Goal: Task Accomplishment & Management: Complete application form

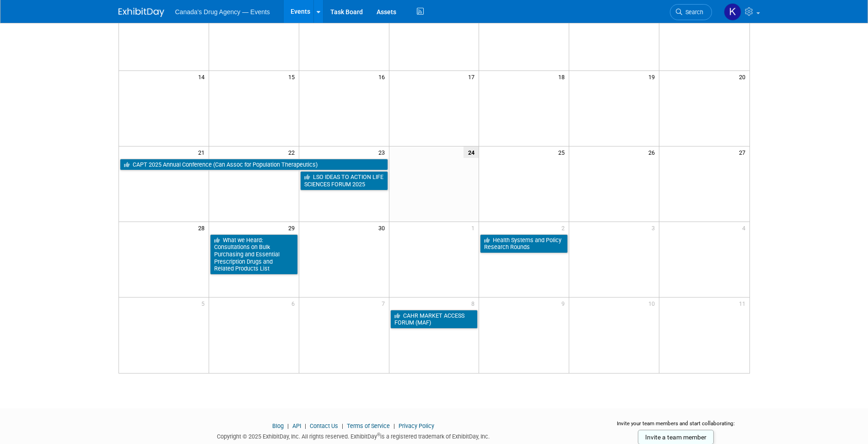
scroll to position [183, 0]
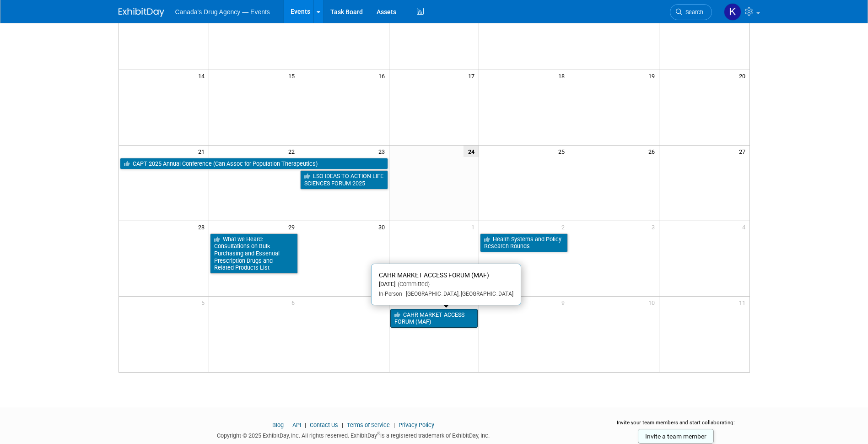
click at [415, 321] on link "CAHR MARKET ACCESS FORUM (MAF)" at bounding box center [434, 318] width 88 height 19
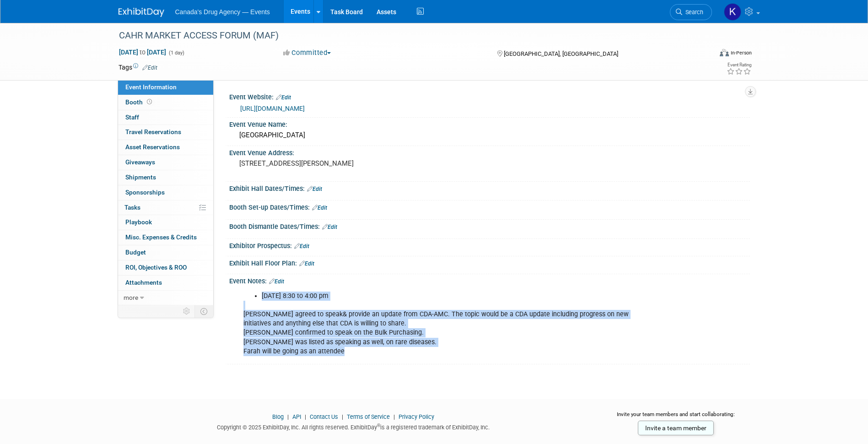
drag, startPoint x: 289, startPoint y: 328, endPoint x: 246, endPoint y: 293, distance: 55.6
click at [246, 293] on div "October 8 from 8:30 to 4:00 pm Matt McDonald agreed to speak& provide an update…" at bounding box center [443, 324] width 412 height 74
drag, startPoint x: 246, startPoint y: 293, endPoint x: 333, endPoint y: 343, distance: 99.9
click at [333, 343] on div "October 8 from 8:30 to 4:00 pm Matt McDonald agreed to speak& provide an update…" at bounding box center [443, 324] width 412 height 74
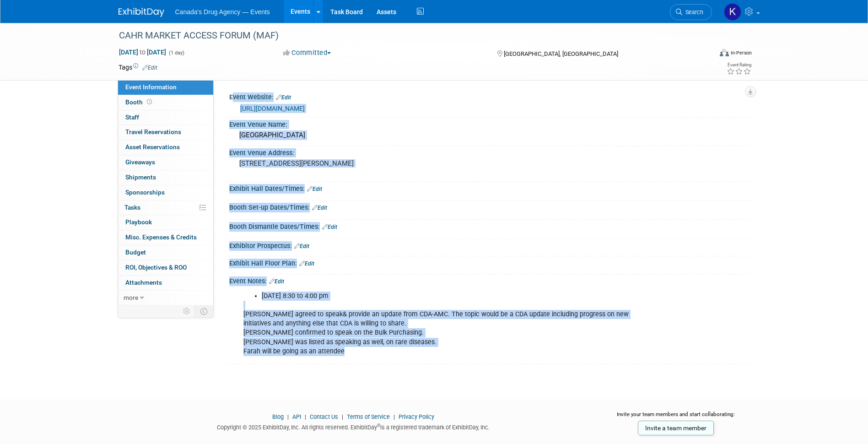
drag, startPoint x: 352, startPoint y: 352, endPoint x: 216, endPoint y: 318, distance: 140.7
click at [216, 318] on div "Event Information Event Info Booth Booth 0 Staff 0 Staff 0 Travel Reservations …" at bounding box center [434, 193] width 645 height 341
drag, startPoint x: 216, startPoint y: 318, endPoint x: 344, endPoint y: 325, distance: 128.4
click at [344, 325] on div "October 8 from 8:30 to 4:00 pm Matt McDonald agreed to speak& provide an update…" at bounding box center [443, 324] width 412 height 74
click at [348, 335] on div "October 8 from 8:30 to 4:00 pm Matt McDonald agreed to speak& provide an update…" at bounding box center [443, 324] width 412 height 74
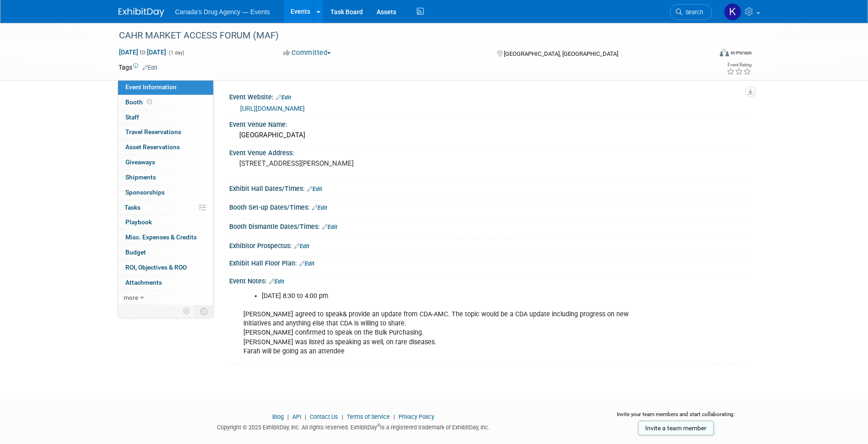
click at [384, 332] on div "October 8 from 8:30 to 4:00 pm Matt McDonald agreed to speak& provide an update…" at bounding box center [443, 324] width 412 height 74
click at [323, 336] on div "October 8 from 8:30 to 4:00 pm Matt McDonald agreed to speak& provide an update…" at bounding box center [443, 324] width 412 height 74
click at [371, 347] on div "October 8 from 8:30 to 4:00 pm Matt McDonald agreed to speak& provide an update…" at bounding box center [443, 324] width 412 height 74
click at [146, 15] on img at bounding box center [142, 12] width 46 height 9
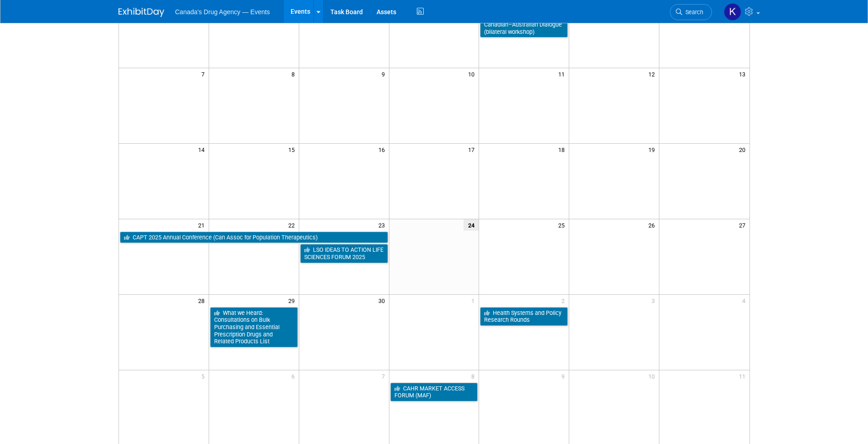
scroll to position [137, 0]
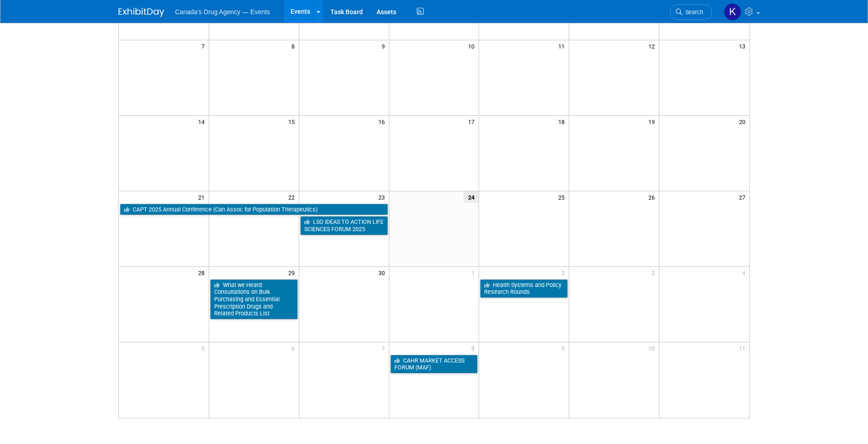
click at [58, 307] on html "Canada's Drug Agency — Events Events Add Event Bulk Upload Events Shareable Eve…" at bounding box center [434, 85] width 868 height 444
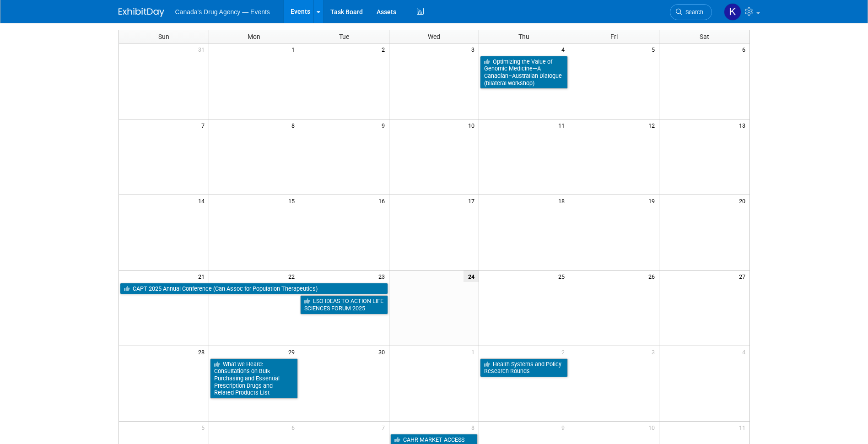
scroll to position [0, 0]
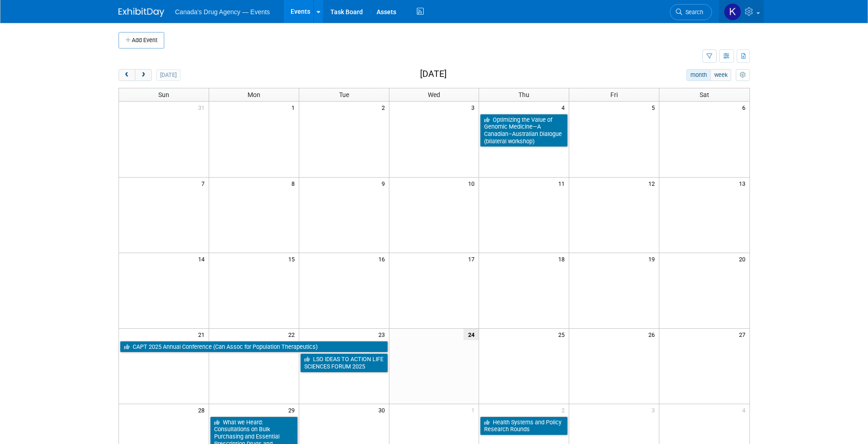
click at [752, 12] on icon at bounding box center [750, 11] width 11 height 8
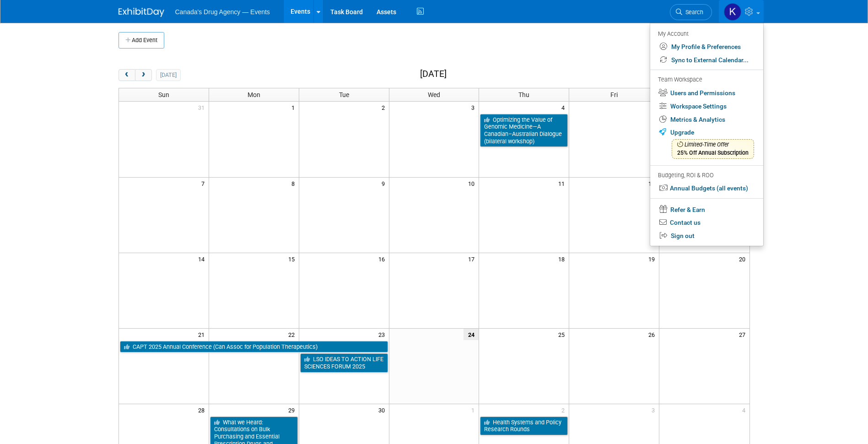
click at [69, 142] on body "Canada's Drug Agency — Events Events Add Event Bulk Upload Events Shareable Eve…" at bounding box center [434, 222] width 868 height 444
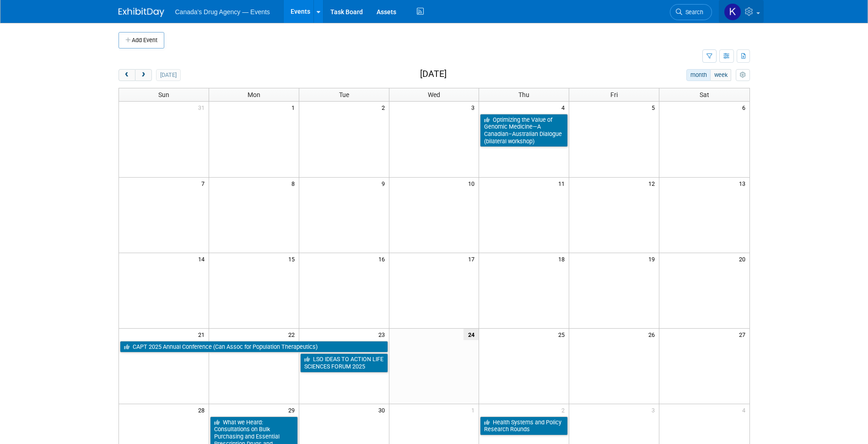
click at [754, 12] on icon at bounding box center [750, 11] width 11 height 8
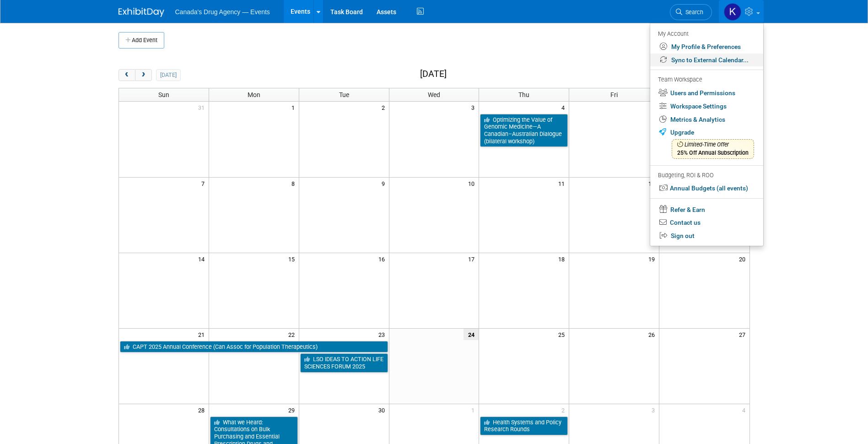
click at [706, 63] on link "Sync to External Calendar..." at bounding box center [706, 60] width 113 height 13
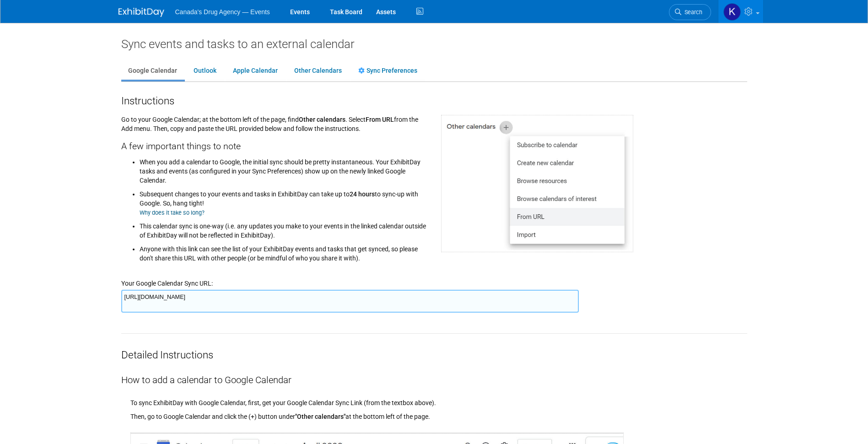
scroll to position [46, 0]
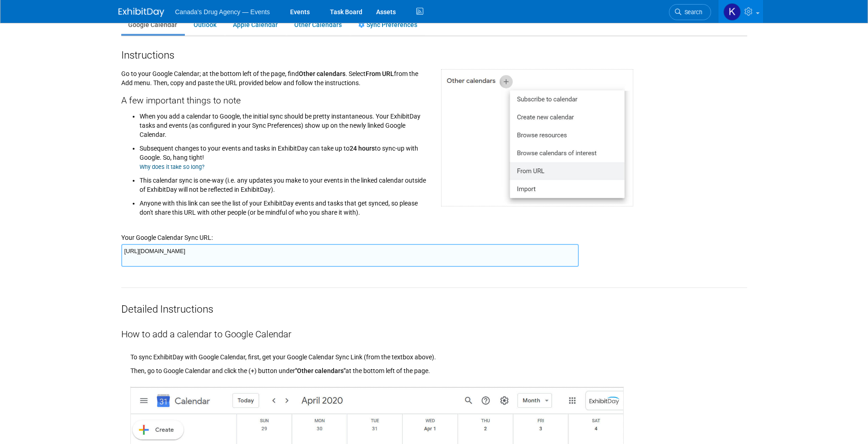
click at [157, 254] on textarea "https://www.exhibitday.com/Sync/iCal/?lt=g&uw=72083&k=07c2a92e-58e8-411a-8815-0…" at bounding box center [350, 255] width 458 height 23
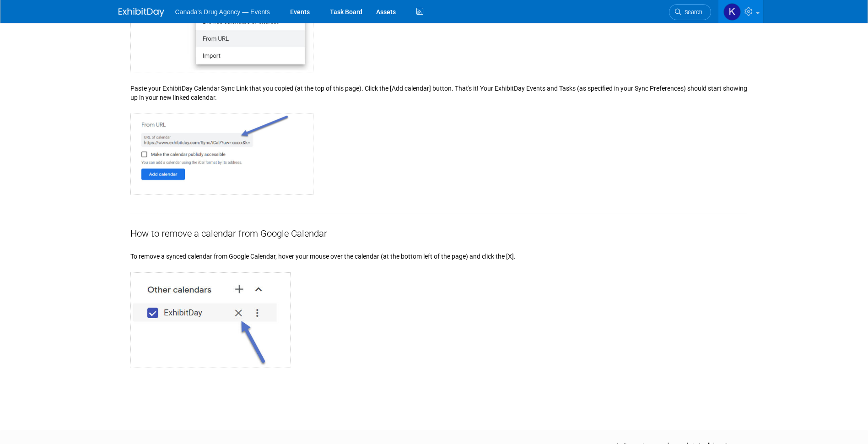
scroll to position [881, 0]
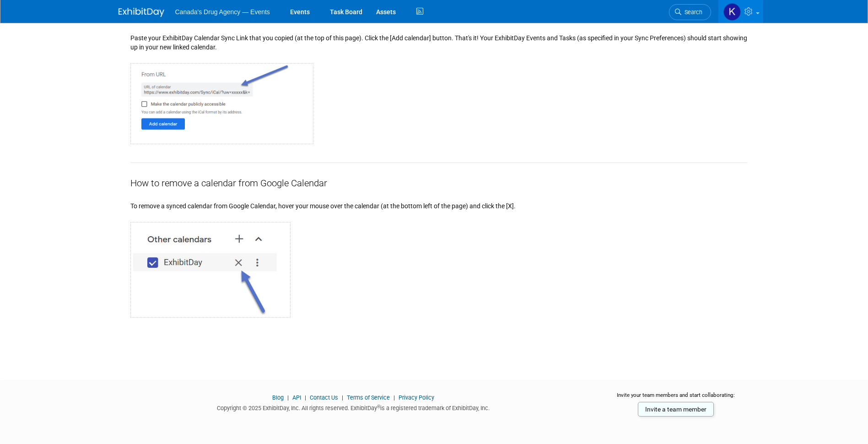
click at [142, 5] on link at bounding box center [147, 7] width 57 height 7
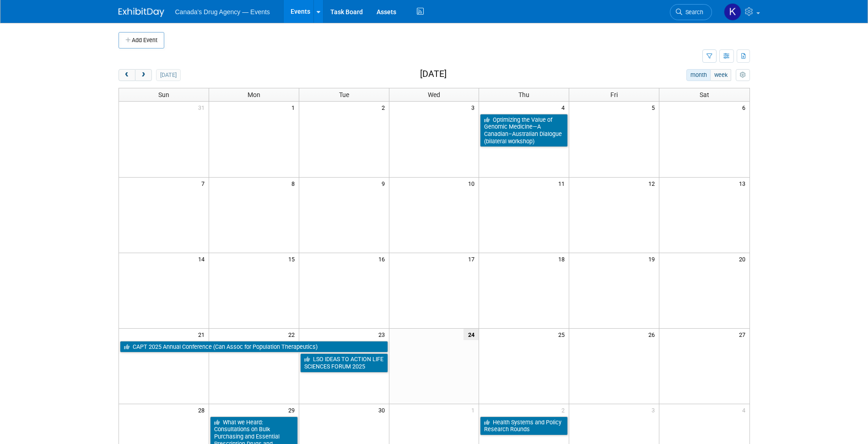
click at [81, 232] on body "Canada's Drug Agency — Events Events Add Event Bulk Upload Events Shareable Eve…" at bounding box center [434, 222] width 868 height 444
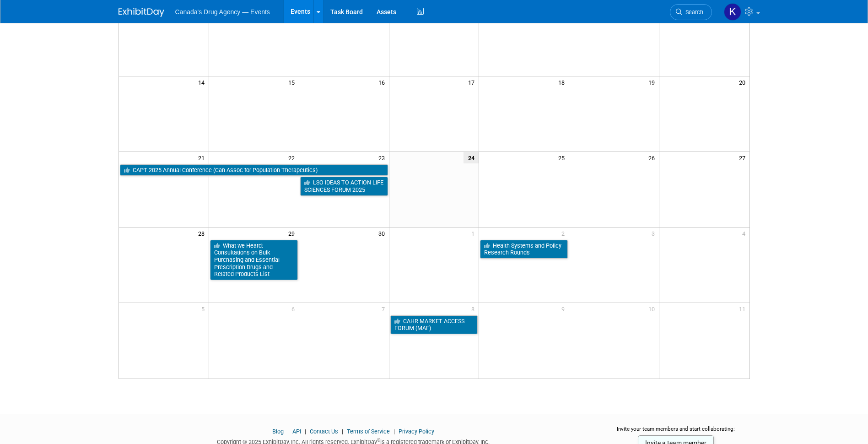
scroll to position [183, 0]
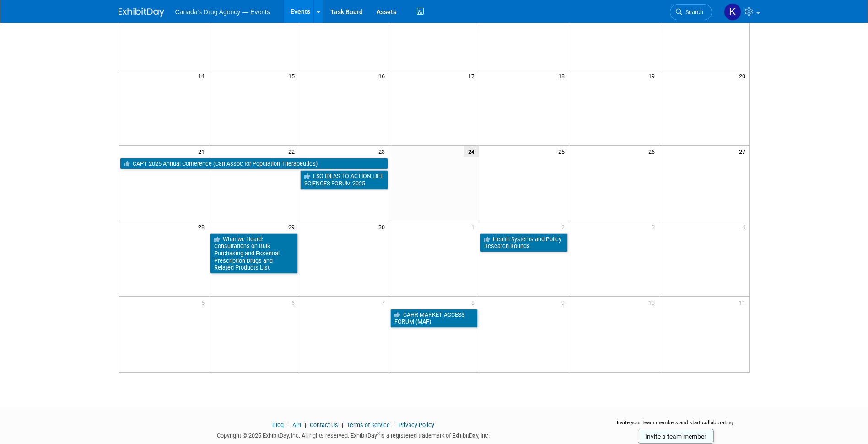
click at [801, 198] on body "Canada's Drug Agency — Events Events Add Event Bulk Upload Events Shareable Eve…" at bounding box center [434, 39] width 868 height 444
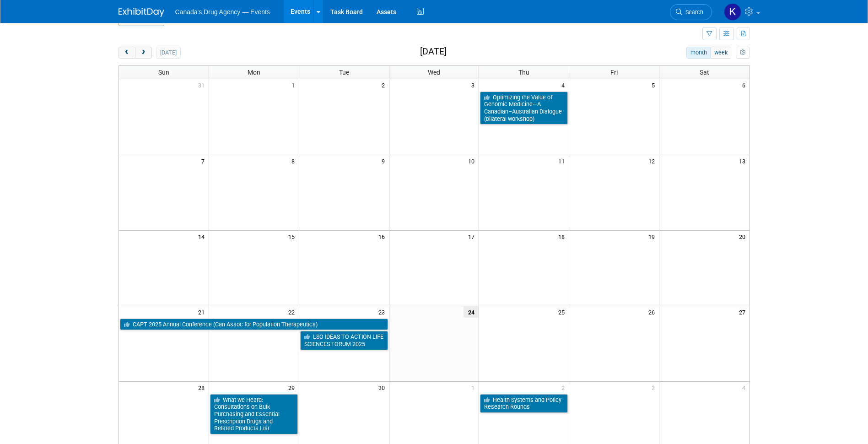
scroll to position [0, 0]
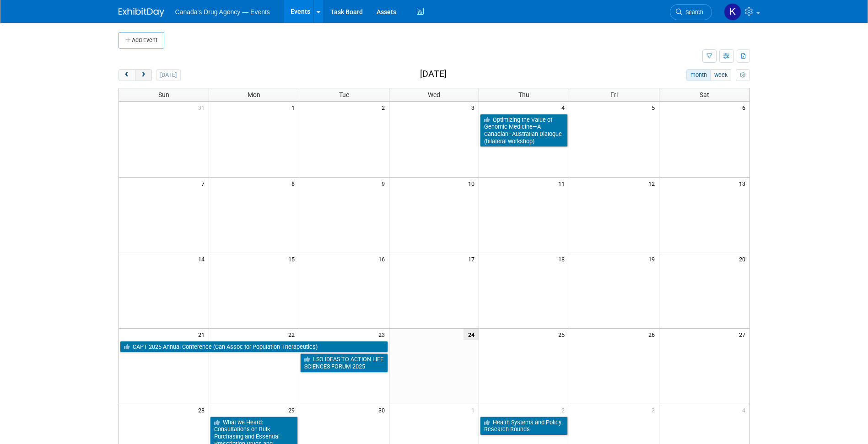
click at [142, 70] on button "next" at bounding box center [143, 75] width 17 height 12
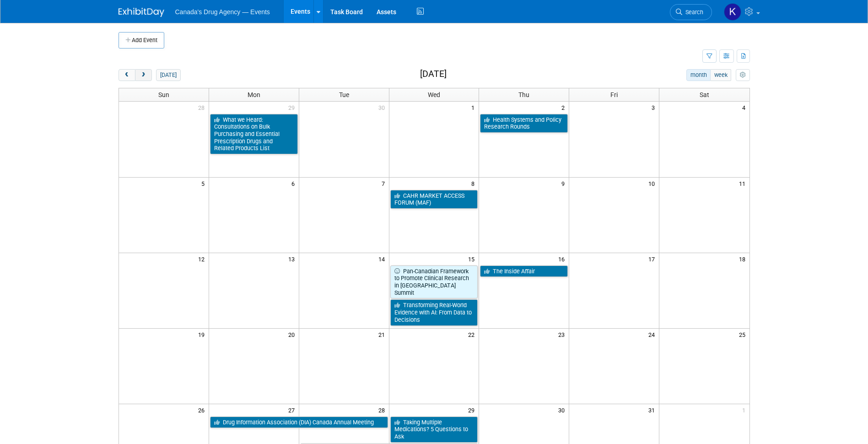
click at [143, 74] on span "next" at bounding box center [143, 75] width 7 height 6
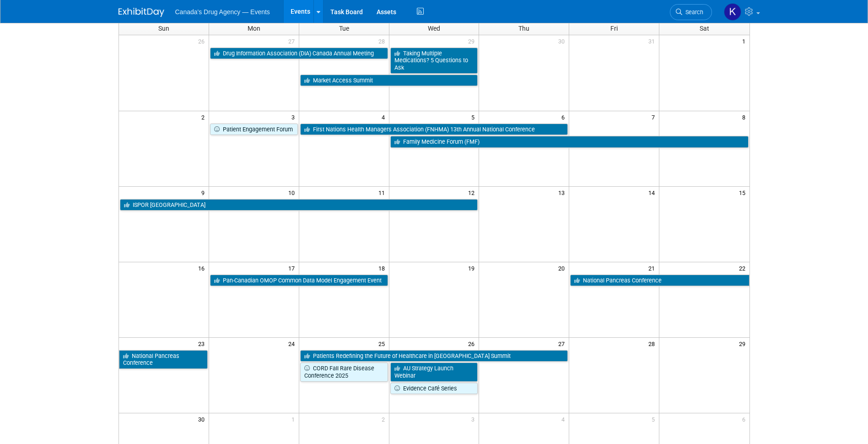
scroll to position [46, 0]
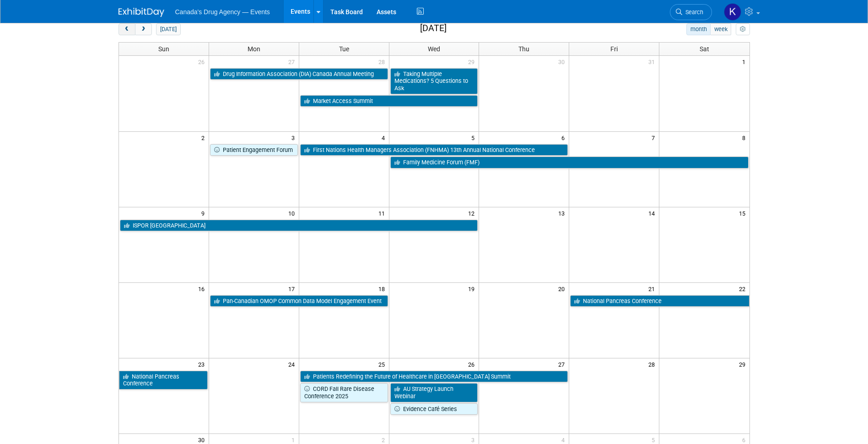
click at [125, 29] on span "prev" at bounding box center [127, 30] width 7 height 6
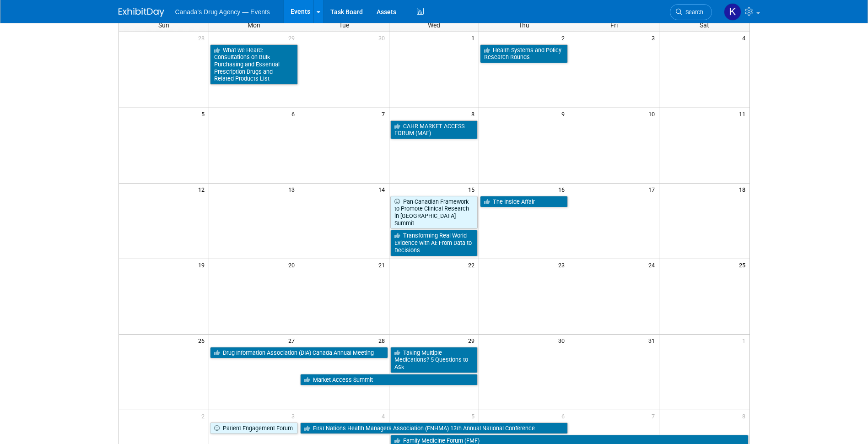
scroll to position [0, 0]
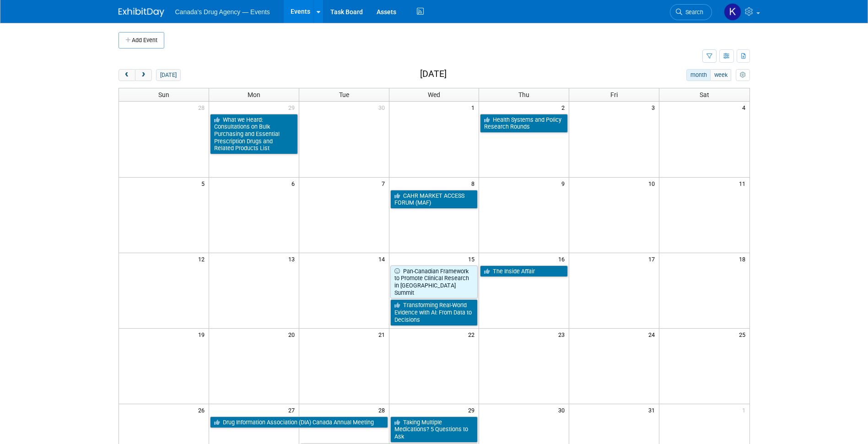
click at [125, 68] on div "Add Event New Event Duplicate Event Warning There is another event in your work…" at bounding box center [434, 298] width 645 height 551
click at [126, 75] on span "prev" at bounding box center [127, 75] width 7 height 6
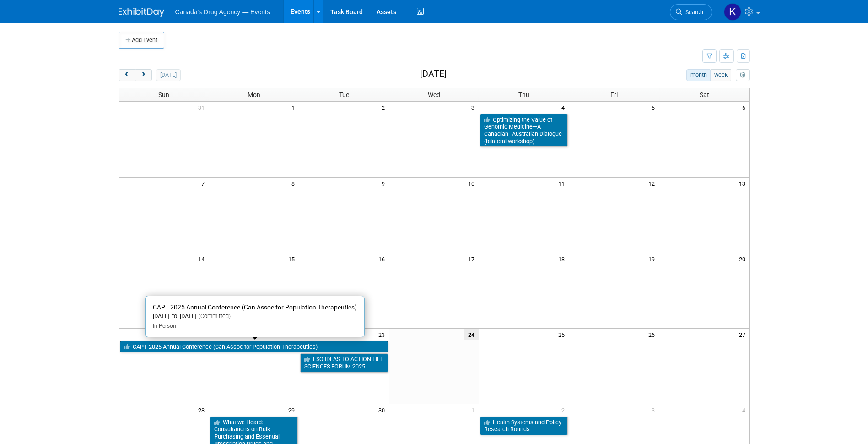
click at [181, 346] on link "CAPT 2025 Annual Conference (Can Assoc for Population Therapeutics)" at bounding box center [254, 347] width 268 height 12
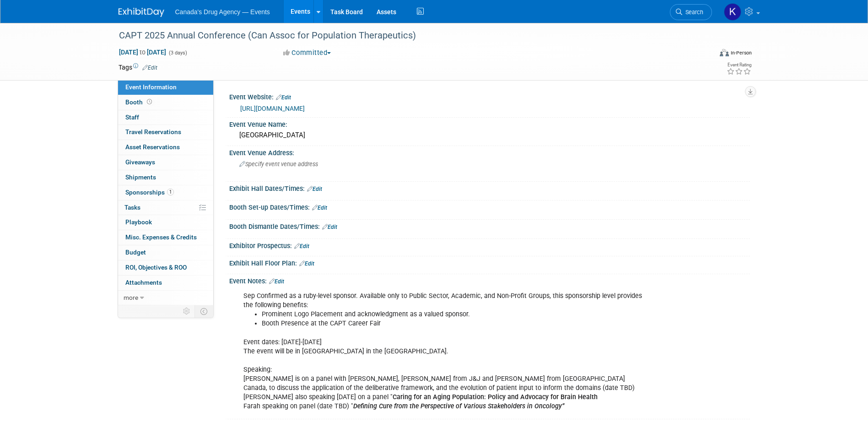
click at [355, 357] on div "Sep Confirmed as a ruby-level sponsor. Available only to Public Sector, Academi…" at bounding box center [443, 351] width 412 height 129
click at [352, 360] on div "Sep Confirmed as a ruby-level sponsor. Available only to Public Sector, Academi…" at bounding box center [443, 351] width 412 height 129
click at [354, 351] on div "Sep Confirmed as a ruby-level sponsor. Available only to Public Sector, Academi…" at bounding box center [443, 351] width 412 height 129
click at [352, 363] on div "Sep Confirmed as a ruby-level sponsor. Available only to Public Sector, Academi…" at bounding box center [443, 351] width 412 height 129
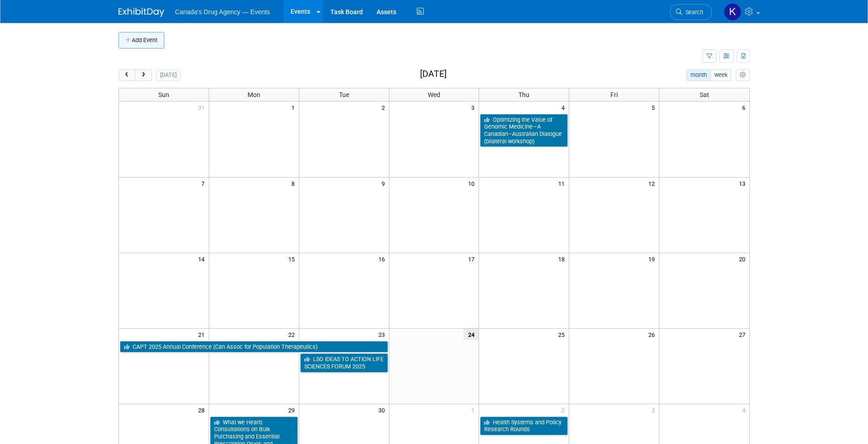
click at [135, 48] on button "Add Event" at bounding box center [142, 40] width 46 height 16
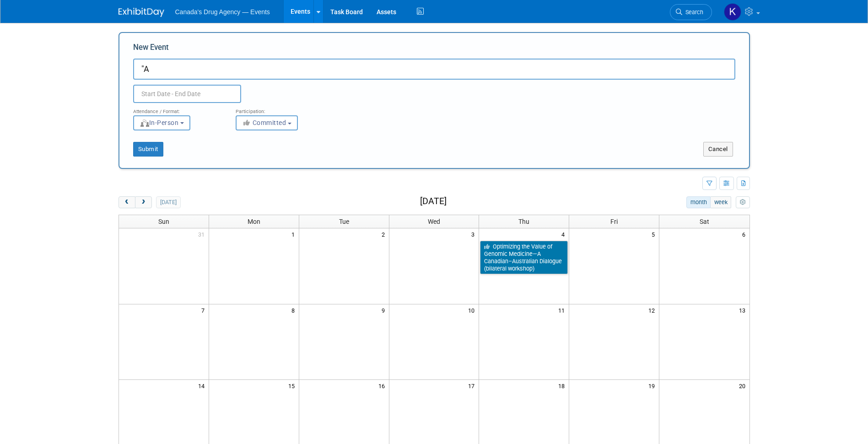
type input """
type input "All employee event"
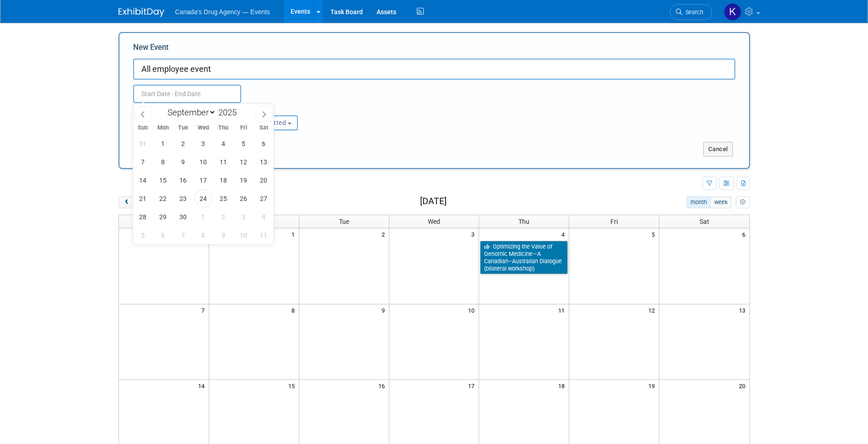
click at [153, 90] on input "text" at bounding box center [187, 94] width 108 height 18
click at [261, 116] on span at bounding box center [264, 114] width 16 height 16
click at [261, 116] on icon at bounding box center [264, 114] width 6 height 6
select select "10"
click at [209, 197] on span "19" at bounding box center [204, 198] width 18 height 18
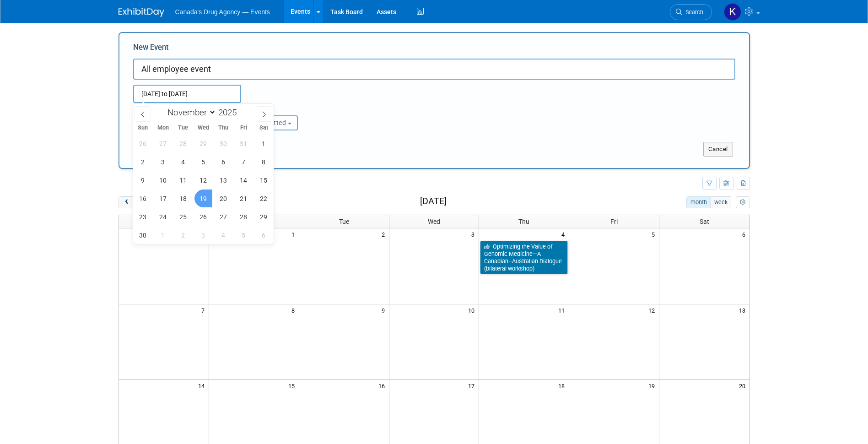
click at [208, 197] on span "19" at bounding box center [204, 198] width 18 height 18
type input "[DATE] to [DATE]"
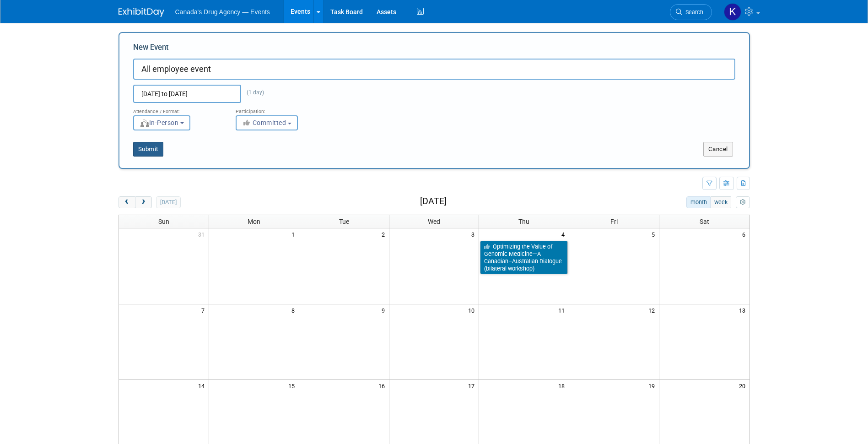
click at [147, 151] on button "Submit" at bounding box center [148, 149] width 30 height 15
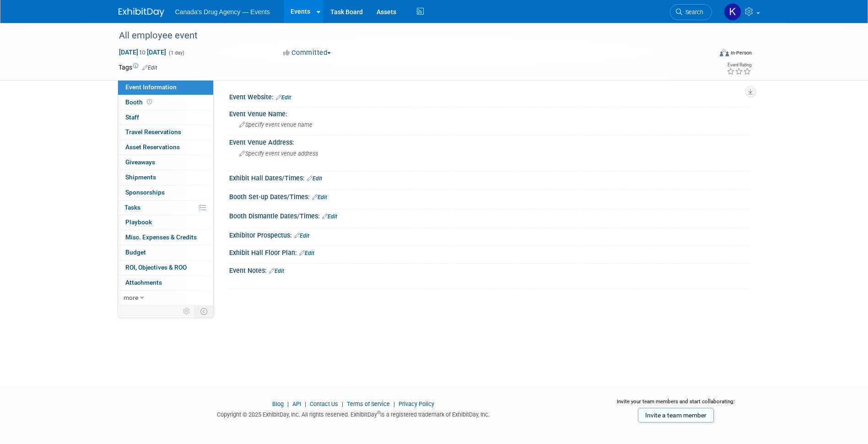
click at [187, 336] on div "All employee event [DATE] to [DATE] (1 day) [DATE] to [DATE] Committed Committe…" at bounding box center [434, 196] width 868 height 347
click at [152, 70] on link "Edit" at bounding box center [149, 68] width 15 height 6
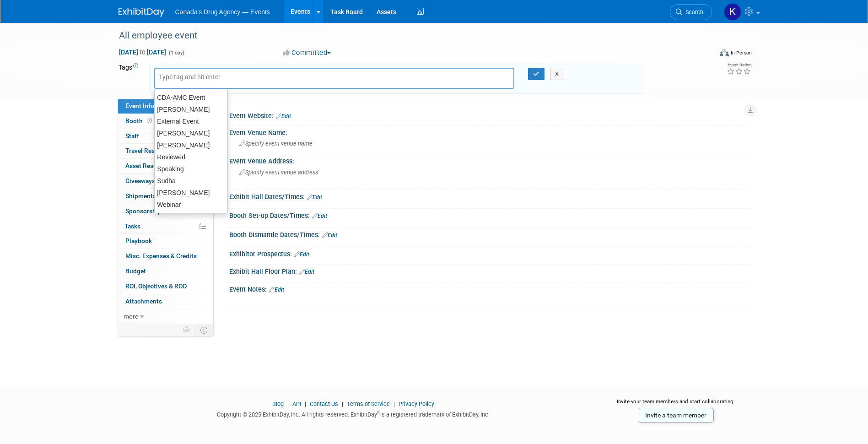
click at [202, 77] on input "text" at bounding box center [195, 76] width 73 height 9
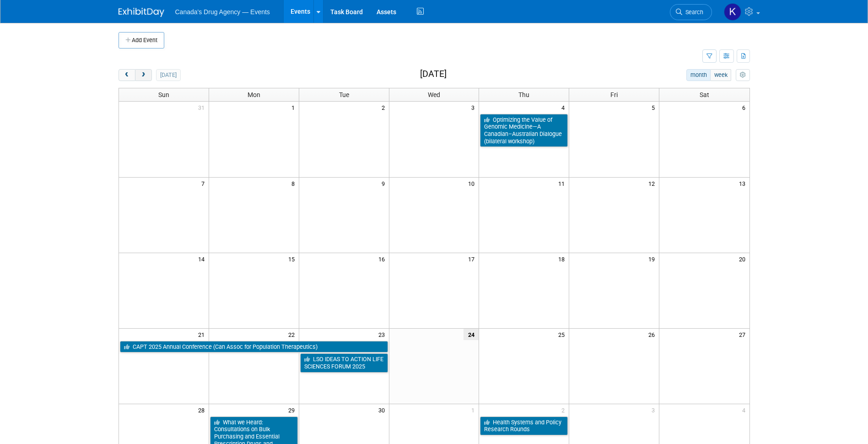
click at [144, 75] on span "next" at bounding box center [143, 75] width 7 height 6
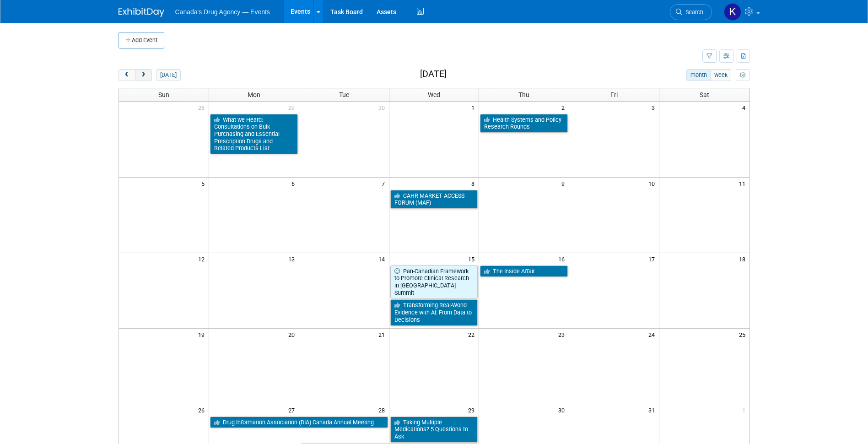
click at [144, 75] on span "next" at bounding box center [143, 75] width 7 height 6
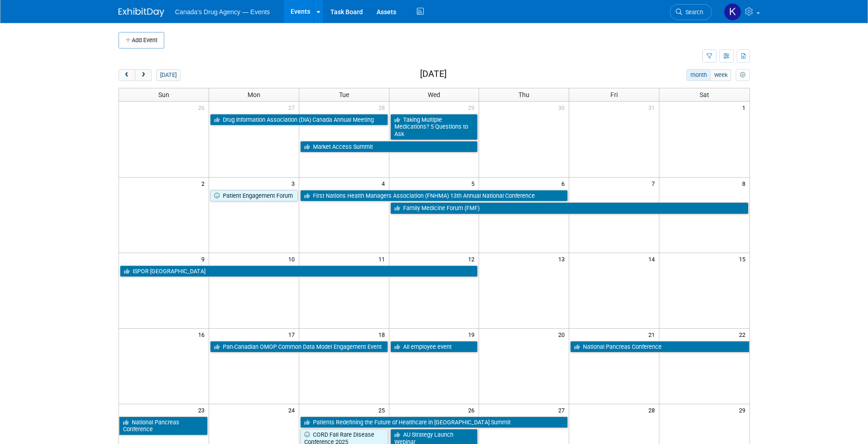
click at [817, 162] on body "Canada's Drug Agency — Events Events Add Event Bulk Upload Events Shareable Eve…" at bounding box center [434, 222] width 868 height 444
click at [61, 195] on body "Canada's Drug Agency — Events Events Add Event Bulk Upload Events Shareable Eve…" at bounding box center [434, 222] width 868 height 444
click at [67, 168] on body "Canada's Drug Agency — Events Events Add Event Bulk Upload Events Shareable Eve…" at bounding box center [434, 222] width 868 height 444
drag, startPoint x: 253, startPoint y: 60, endPoint x: 263, endPoint y: 55, distance: 11.3
click at [253, 59] on td at bounding box center [411, 57] width 584 height 16
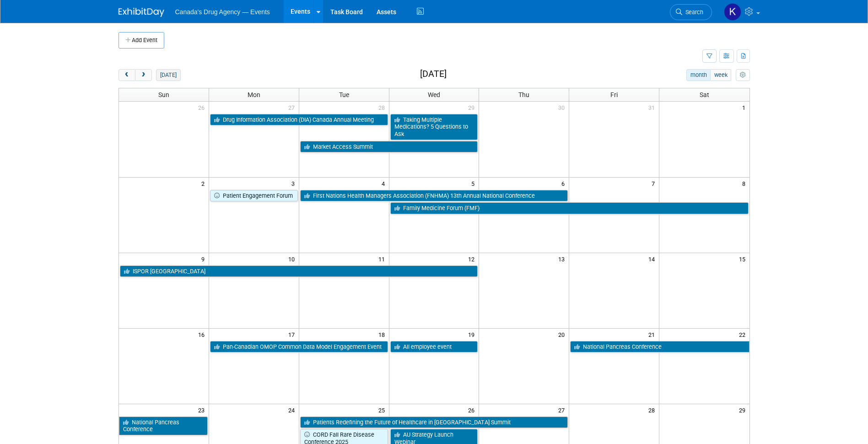
click at [165, 76] on button "today" at bounding box center [168, 75] width 24 height 12
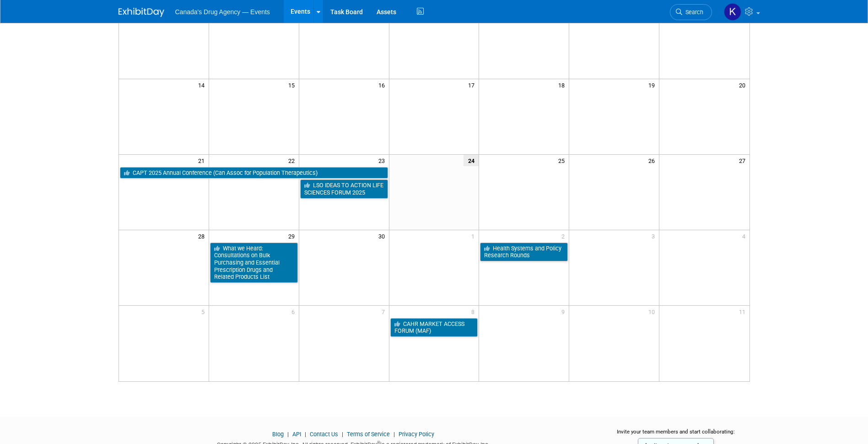
scroll to position [211, 0]
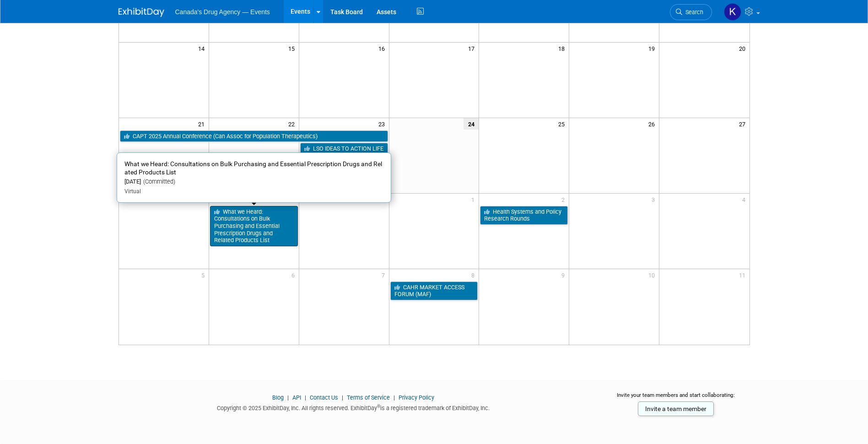
click at [244, 226] on link "What we Heard: Consultations on Bulk Purchasing and Essential Prescription Drug…" at bounding box center [254, 226] width 88 height 41
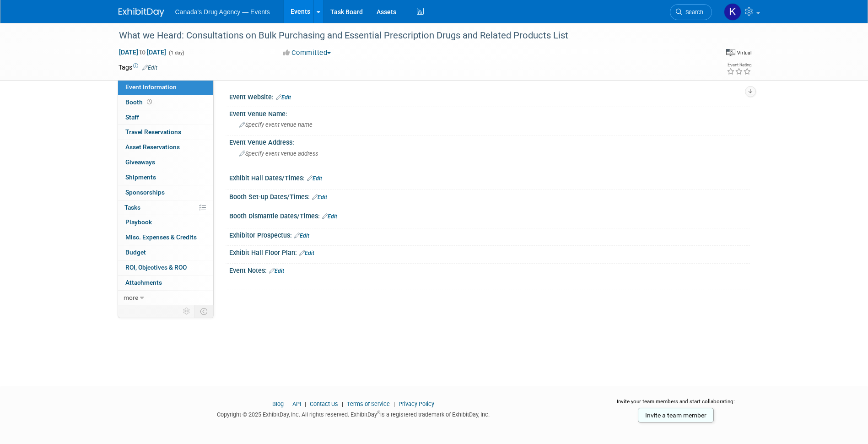
click at [150, 66] on link "Edit" at bounding box center [149, 68] width 15 height 6
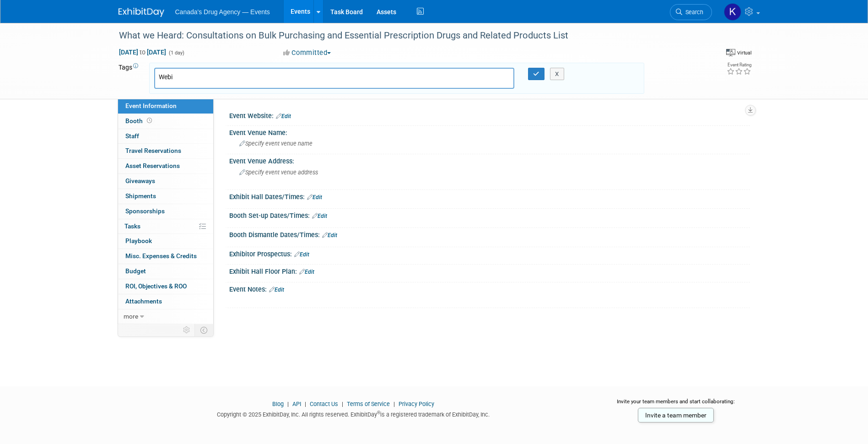
type input "Web"
click at [199, 99] on div "Webinar" at bounding box center [218, 97] width 128 height 13
type input "Webinar"
type input "External Event"
type input "Webinar, External Event"
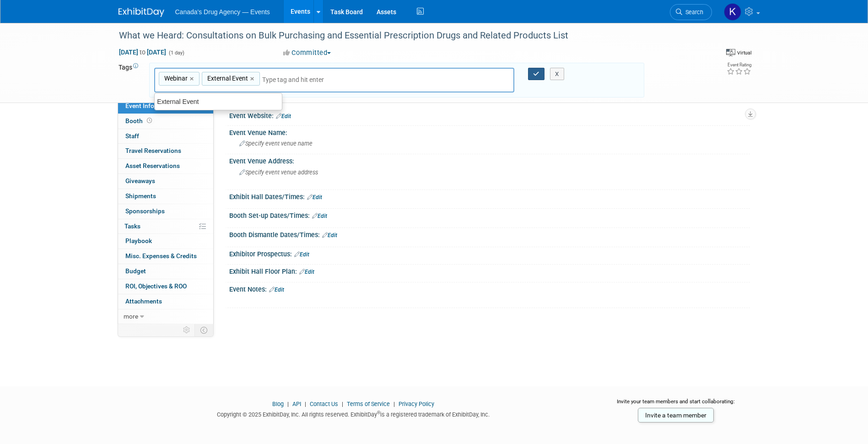
click at [536, 75] on icon "button" at bounding box center [536, 74] width 6 height 6
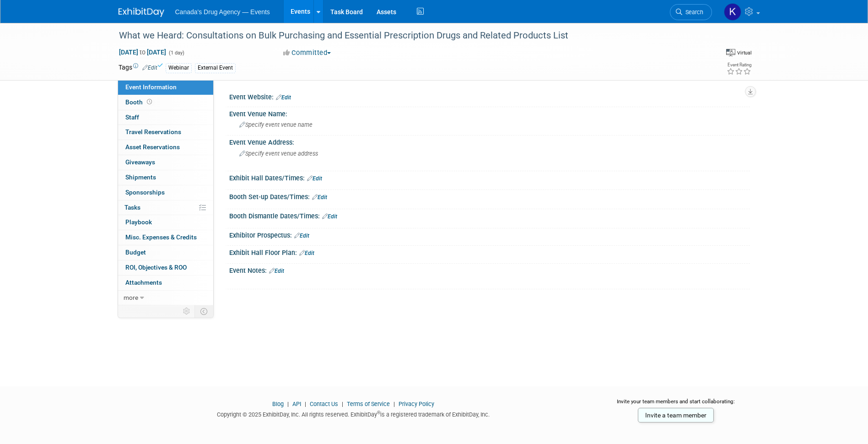
click at [301, 355] on div "What we Heard: Consultations on Bulk Purchasing and Essential Prescription Drug…" at bounding box center [434, 196] width 868 height 347
click at [62, 108] on div "What we Heard: Consultations on Bulk Purchasing and Essential Prescription Drug…" at bounding box center [434, 196] width 868 height 347
click at [64, 116] on div "What we Heard: Consultations on Bulk Purchasing and Essential Prescription Drug…" at bounding box center [434, 196] width 868 height 347
click at [282, 270] on link "Edit" at bounding box center [276, 271] width 15 height 6
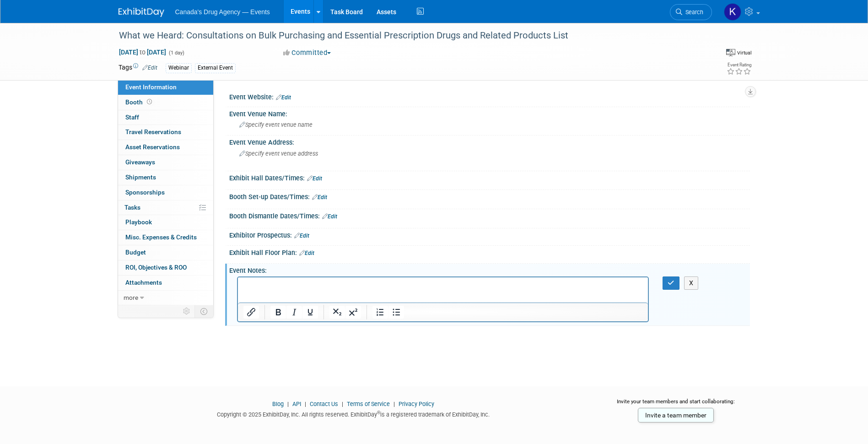
click at [76, 138] on div "What we Heard: Consultations on Bulk Purchasing and Essential Prescription Drug…" at bounding box center [434, 196] width 868 height 347
drag, startPoint x: 138, startPoint y: 10, endPoint x: 132, endPoint y: 15, distance: 8.1
click at [138, 10] on img at bounding box center [142, 12] width 46 height 9
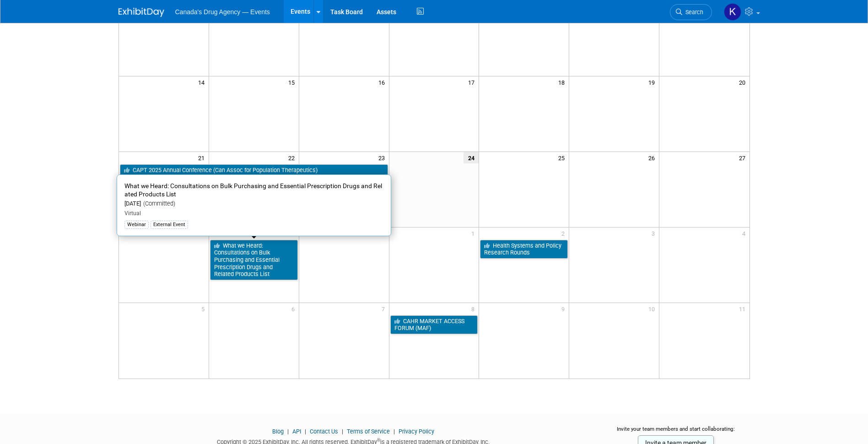
scroll to position [183, 0]
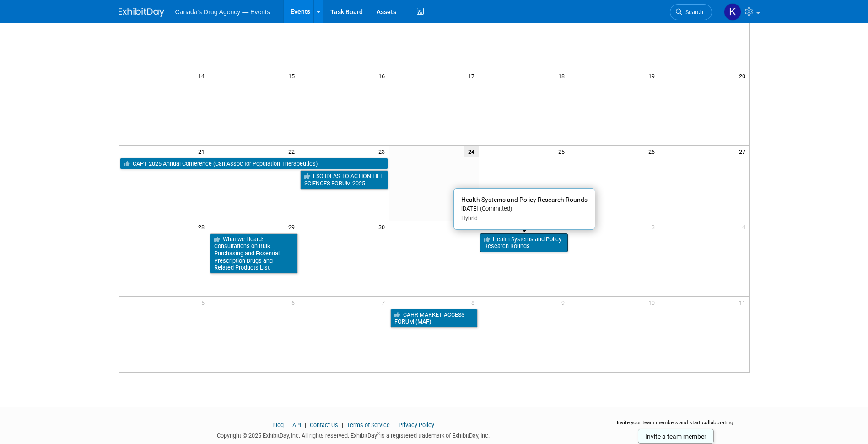
click at [516, 244] on link "Health Systems and Policy Research Rounds" at bounding box center [524, 242] width 88 height 19
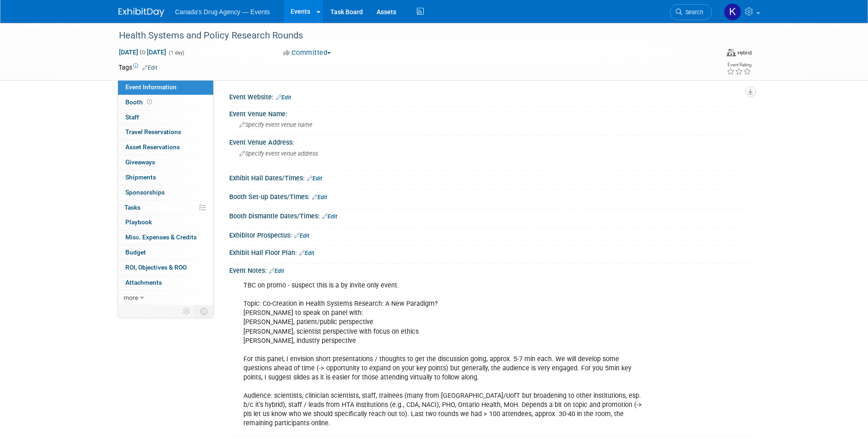
click at [313, 342] on div "TBC on promo - suspect this is a by invite only event. Topic: Co-Creation in He…" at bounding box center [443, 354] width 412 height 156
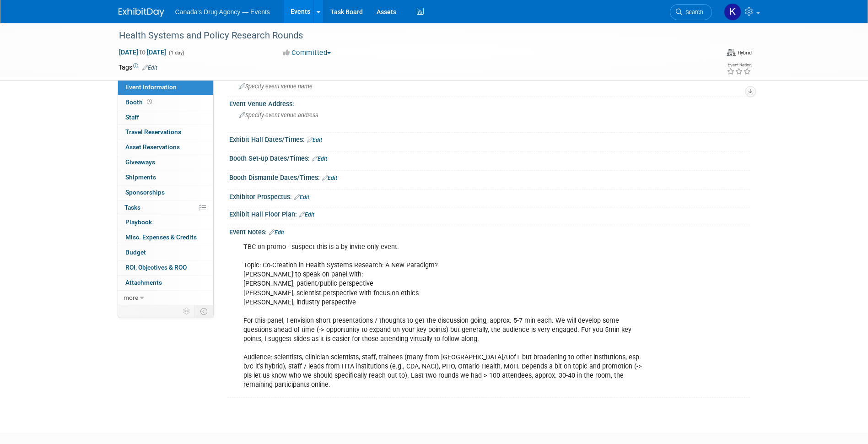
scroll to position [91, 0]
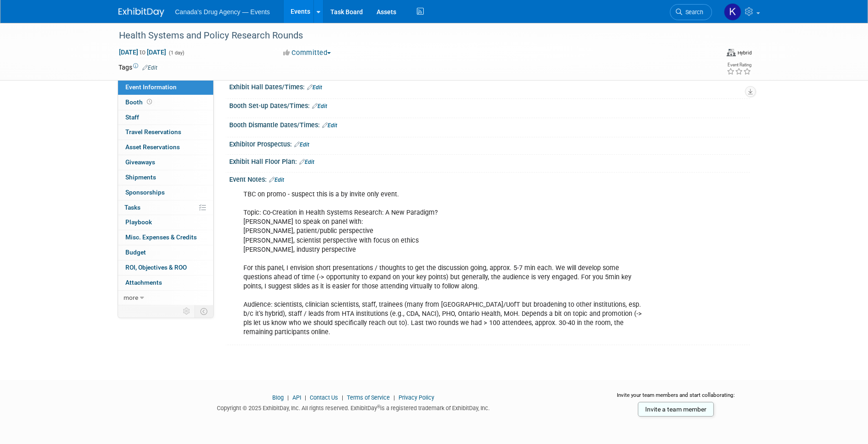
click at [335, 281] on div "TBC on promo - suspect this is a by invite only event. Topic: Co-Creation in He…" at bounding box center [443, 263] width 412 height 156
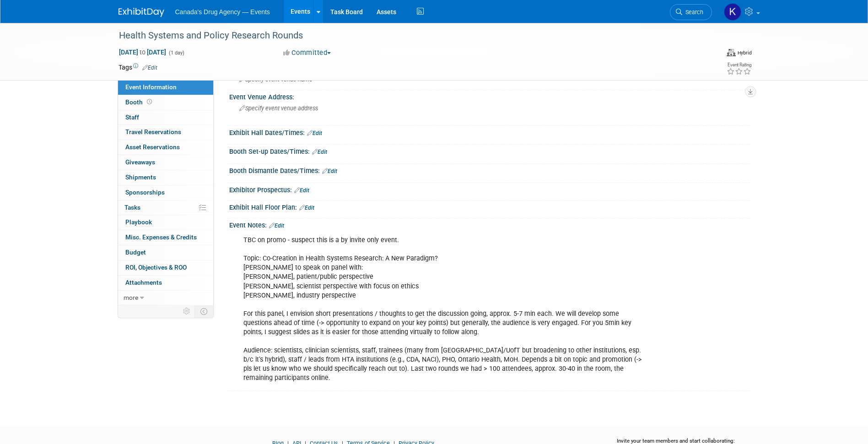
click at [351, 315] on div "TBC on promo - suspect this is a by invite only event. Topic: Co-Creation in He…" at bounding box center [443, 309] width 412 height 156
click at [334, 318] on div "TBC on promo - suspect this is a by invite only event. Topic: Co-Creation in He…" at bounding box center [443, 309] width 412 height 156
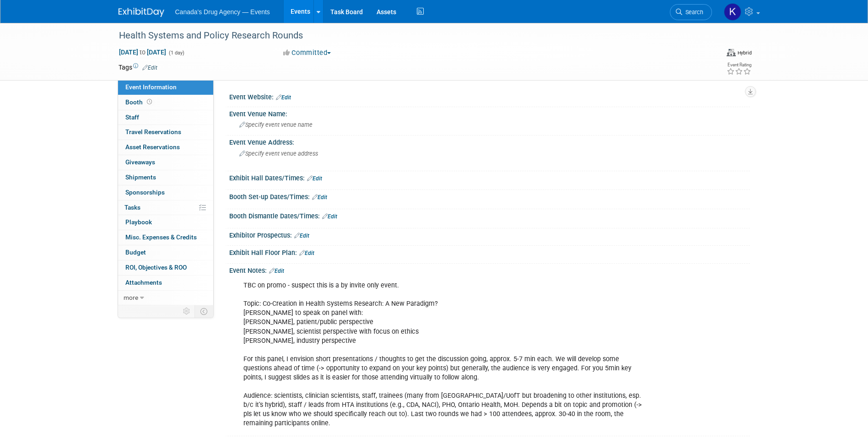
click at [422, 395] on div "TBC on promo - suspect this is a by invite only event. Topic: Co-Creation in He…" at bounding box center [443, 354] width 412 height 156
click at [322, 302] on div "TBC on promo - suspect this is a by invite only event. Topic: Co-Creation in He…" at bounding box center [443, 354] width 412 height 156
drag, startPoint x: 122, startPoint y: 38, endPoint x: 305, endPoint y: 36, distance: 183.5
click at [305, 36] on div "Health Systems and Policy Research Rounds" at bounding box center [407, 35] width 583 height 16
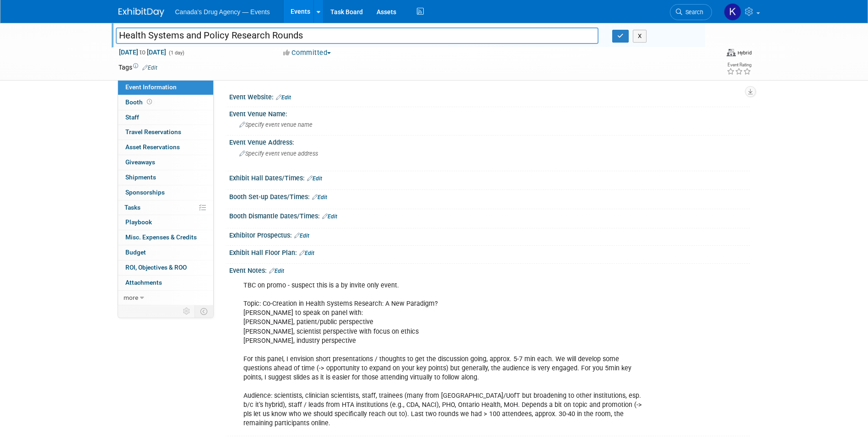
drag, startPoint x: 305, startPoint y: 41, endPoint x: 108, endPoint y: 45, distance: 197.3
click at [108, 45] on div "Health Systems and Policy Research Rounds Health Systems and Policy Research Ro…" at bounding box center [434, 52] width 868 height 58
click at [297, 38] on input "Health Systems and Policy Research Rounds" at bounding box center [357, 35] width 483 height 16
drag, startPoint x: 312, startPoint y: 35, endPoint x: 115, endPoint y: 37, distance: 196.8
click at [116, 37] on input "Health Systems and Policy Research Rounds" at bounding box center [357, 35] width 483 height 16
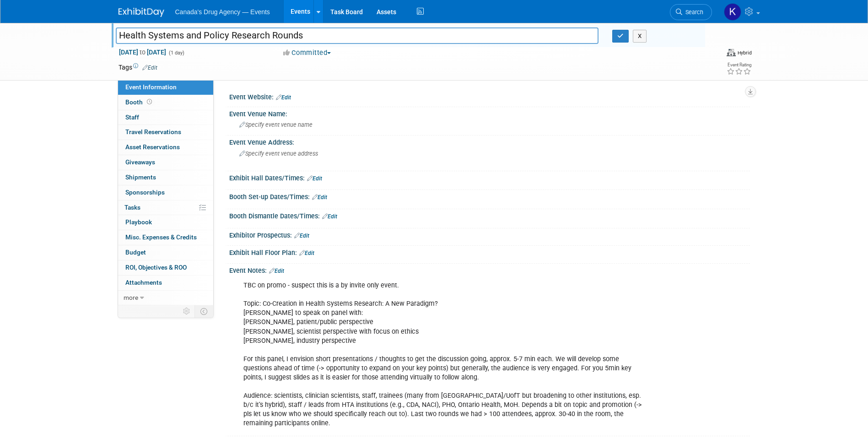
click at [97, 351] on div "Health Systems and Policy Research Rounds Health Systems and Policy Research Ro…" at bounding box center [434, 239] width 868 height 432
